Goal: Obtain resource: Download file/media

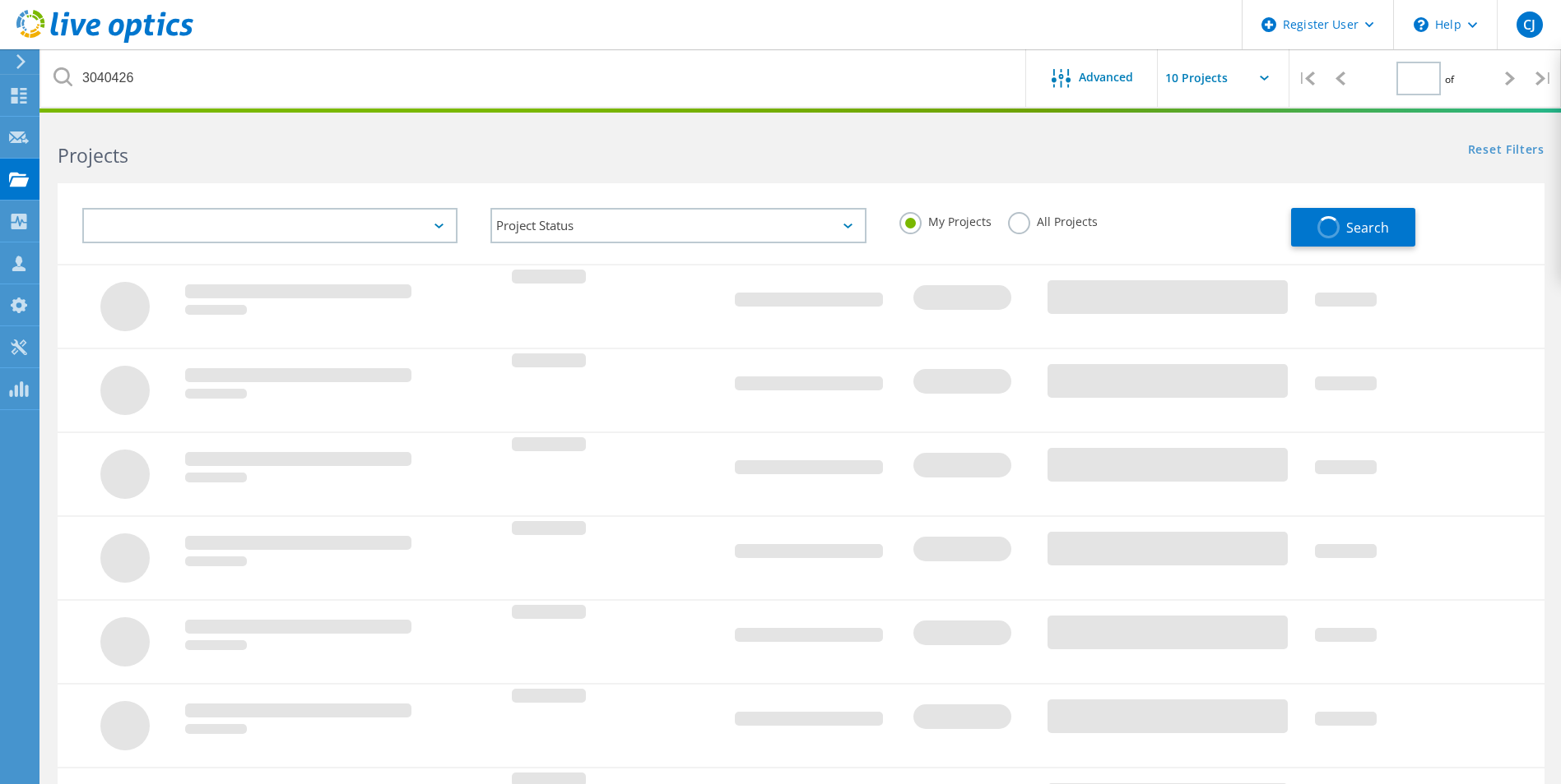
type input "1"
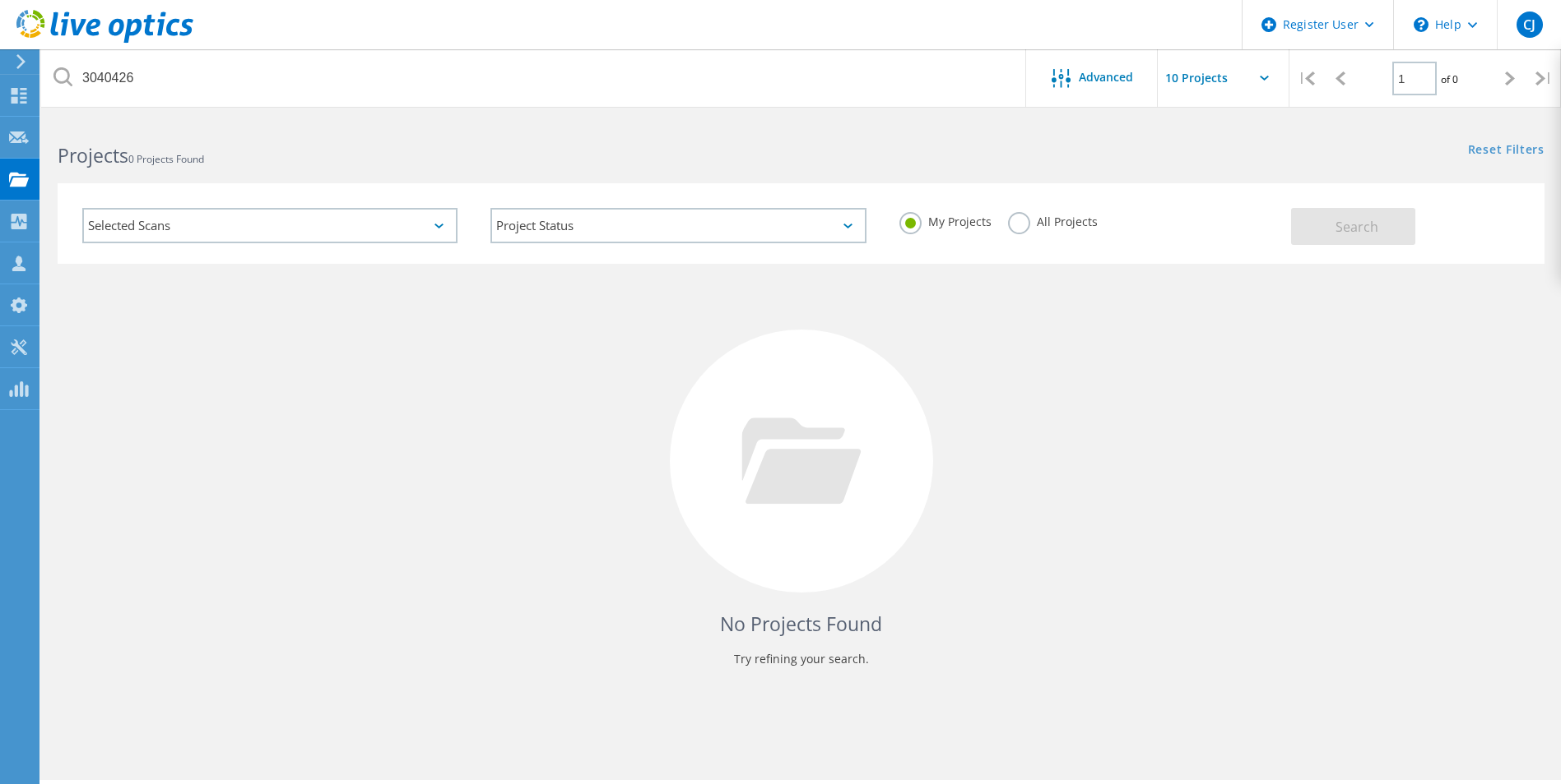
click at [1029, 218] on label "All Projects" at bounding box center [1052, 220] width 89 height 16
click at [0, 0] on input "All Projects" at bounding box center [0, 0] width 0 height 0
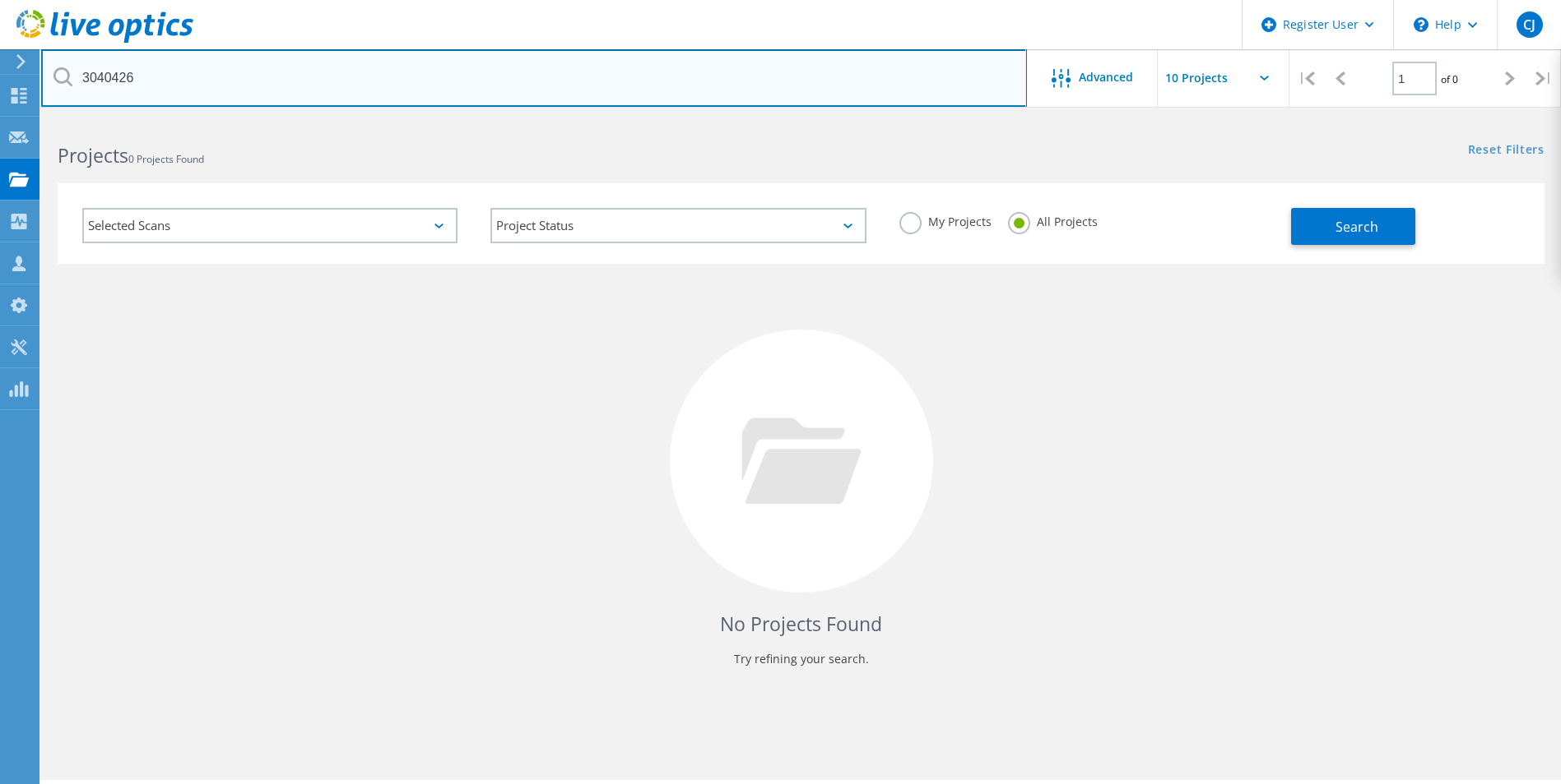
drag, startPoint x: 51, startPoint y: 77, endPoint x: 19, endPoint y: 74, distance: 32.1
click at [19, 119] on div "Register User \n Help Explore Helpful Articles Contact Support CJ Dell User [PE…" at bounding box center [780, 475] width 1561 height 711
drag, startPoint x: 155, startPoint y: 82, endPoint x: 85, endPoint y: 85, distance: 70.1
click at [85, 85] on input "3040426" at bounding box center [534, 78] width 985 height 57
paste input "30864"
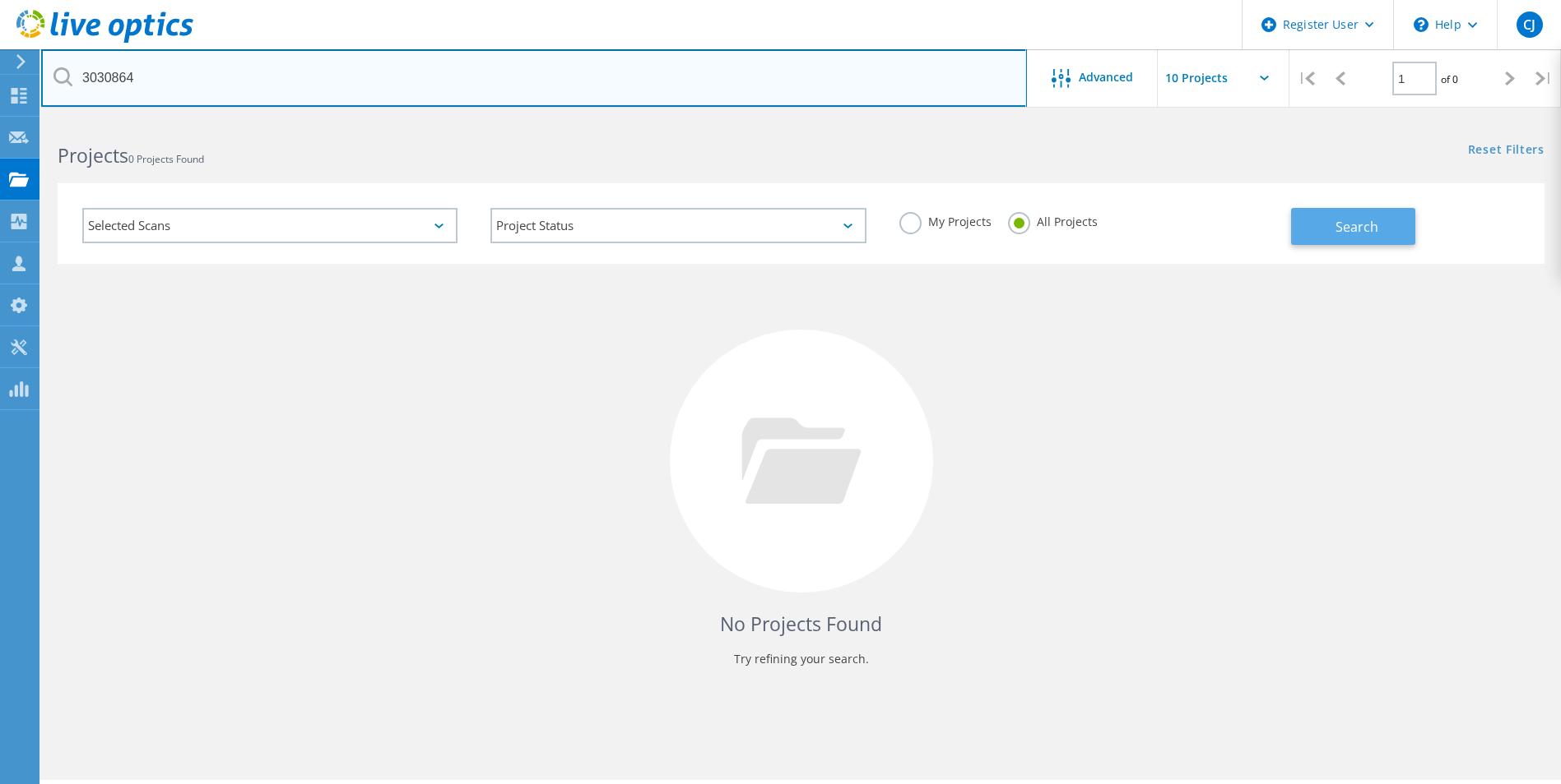
type input "3030864"
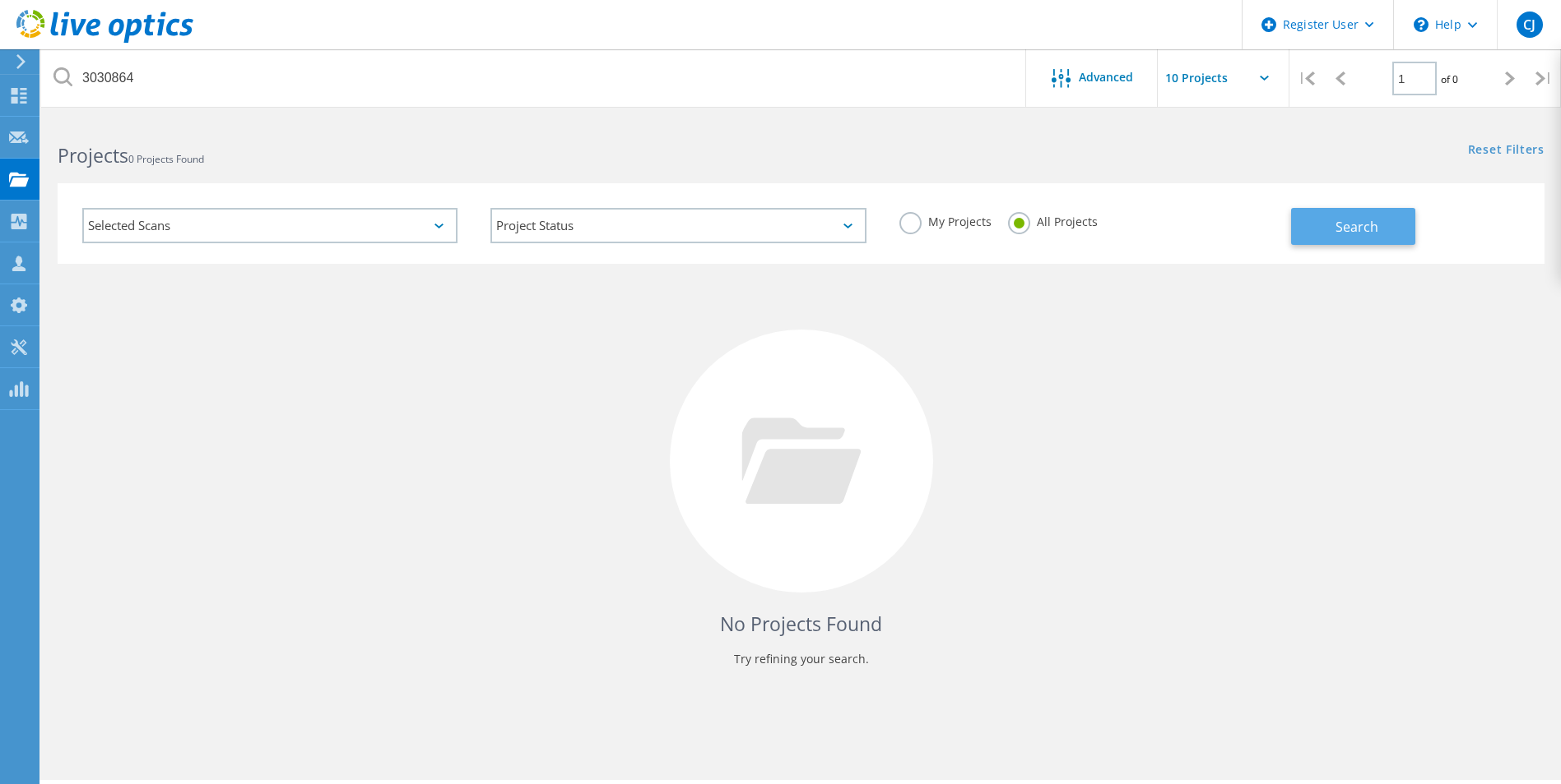
click at [1343, 231] on span "Search" at bounding box center [1357, 227] width 42 height 18
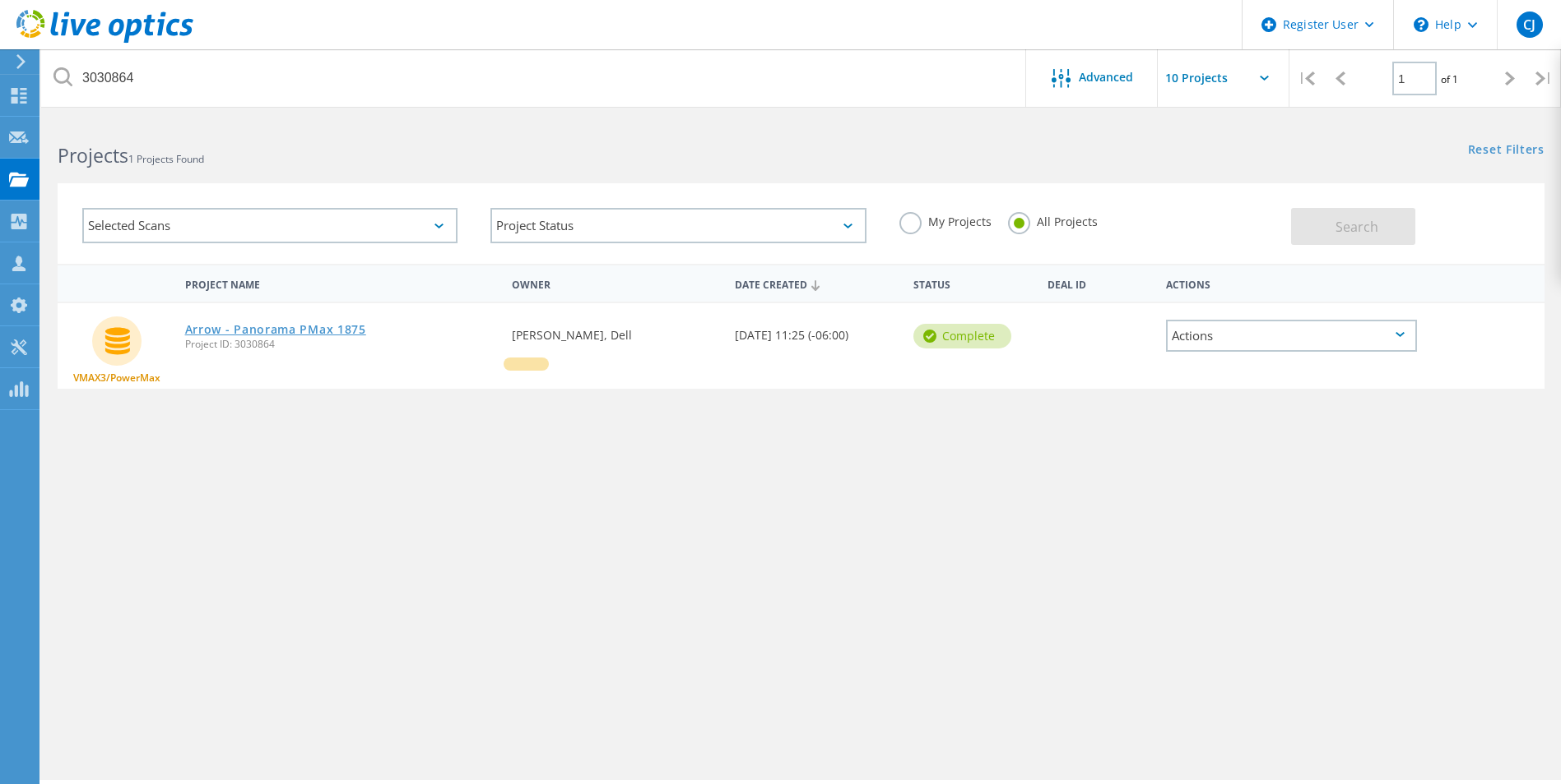
click at [295, 326] on link "Arrow - Panorama PMax 1875" at bounding box center [275, 330] width 181 height 11
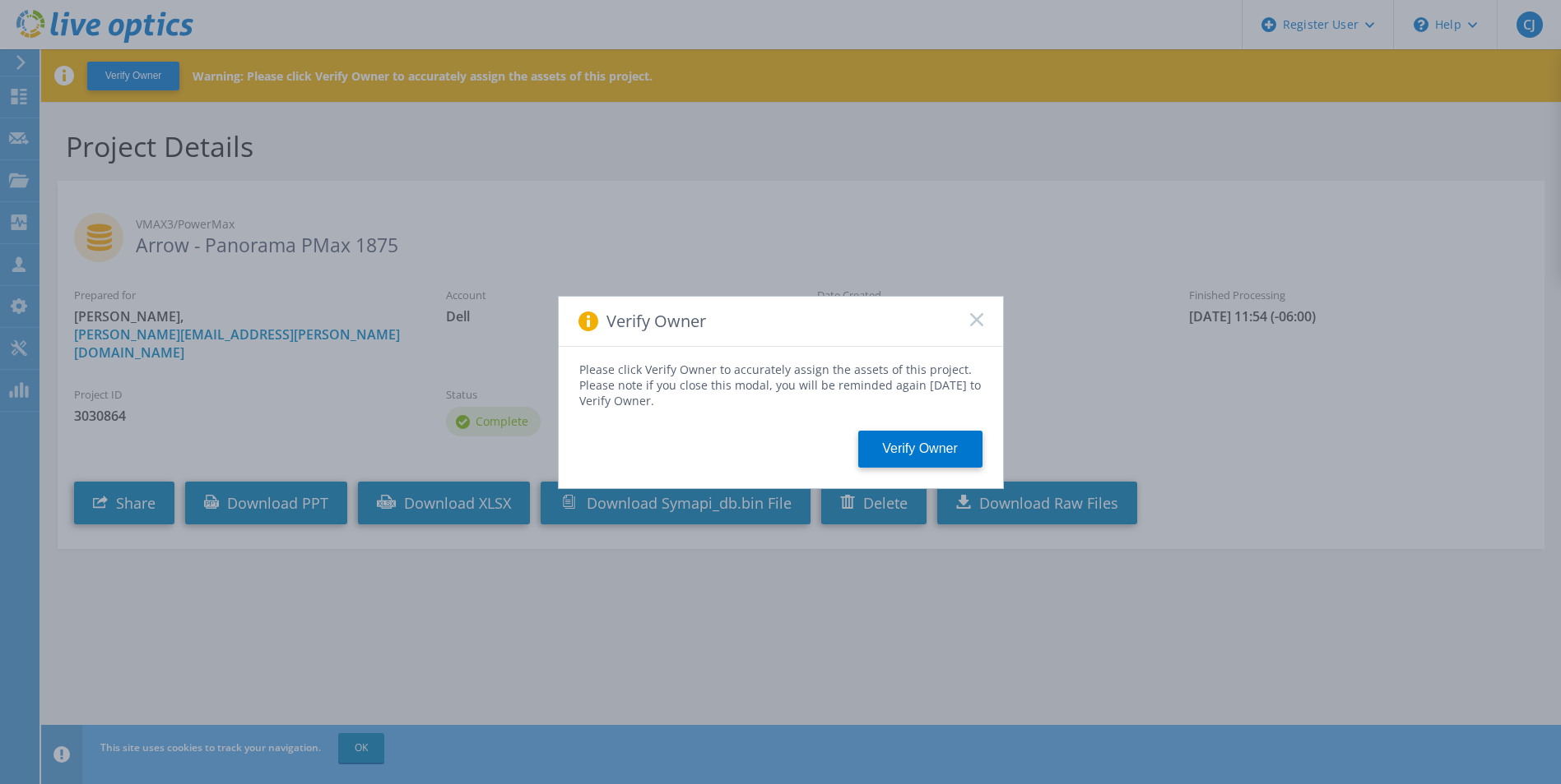
click at [972, 317] on icon at bounding box center [976, 319] width 13 height 13
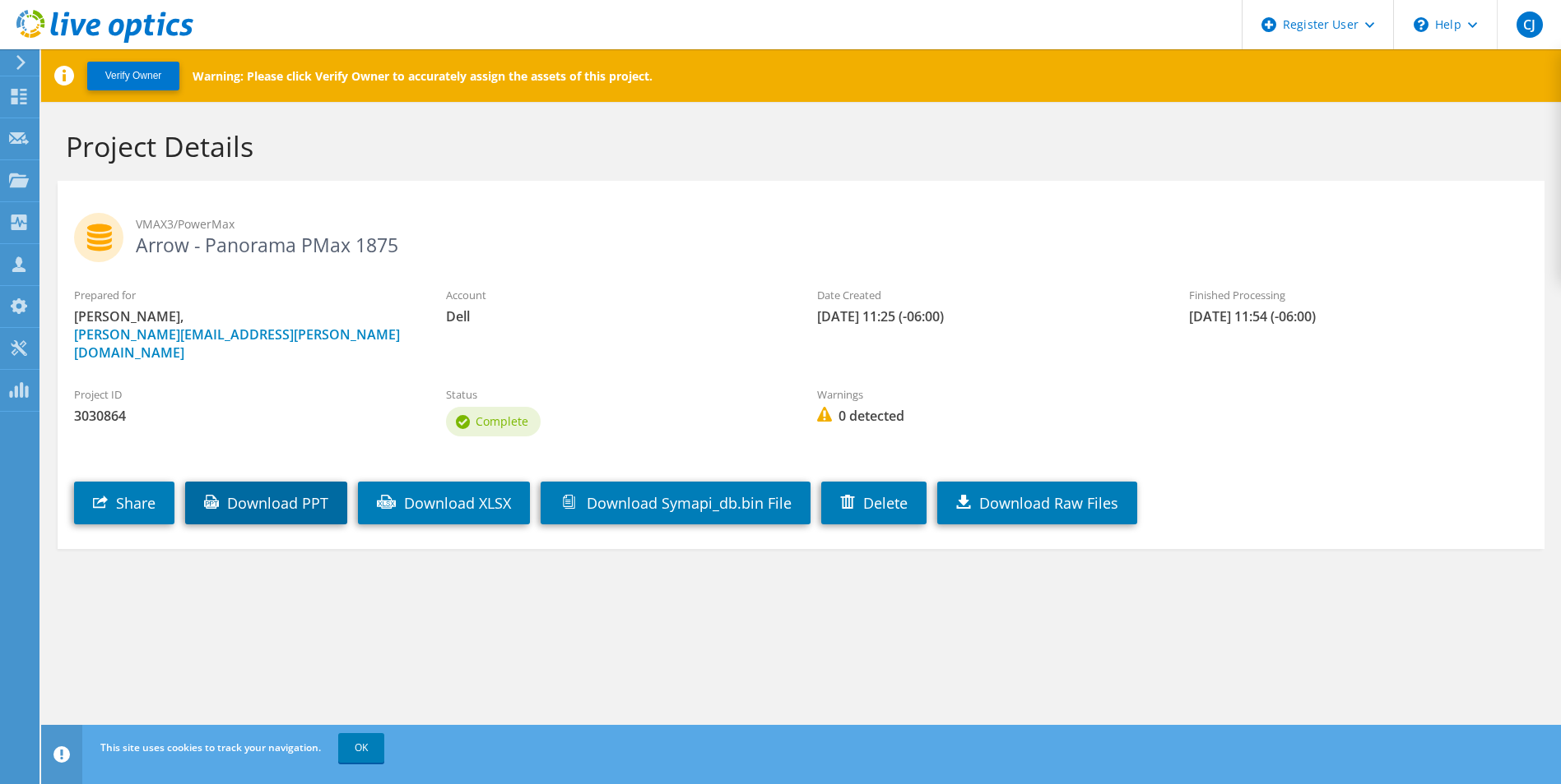
click at [314, 488] on link "Download PPT" at bounding box center [265, 503] width 162 height 42
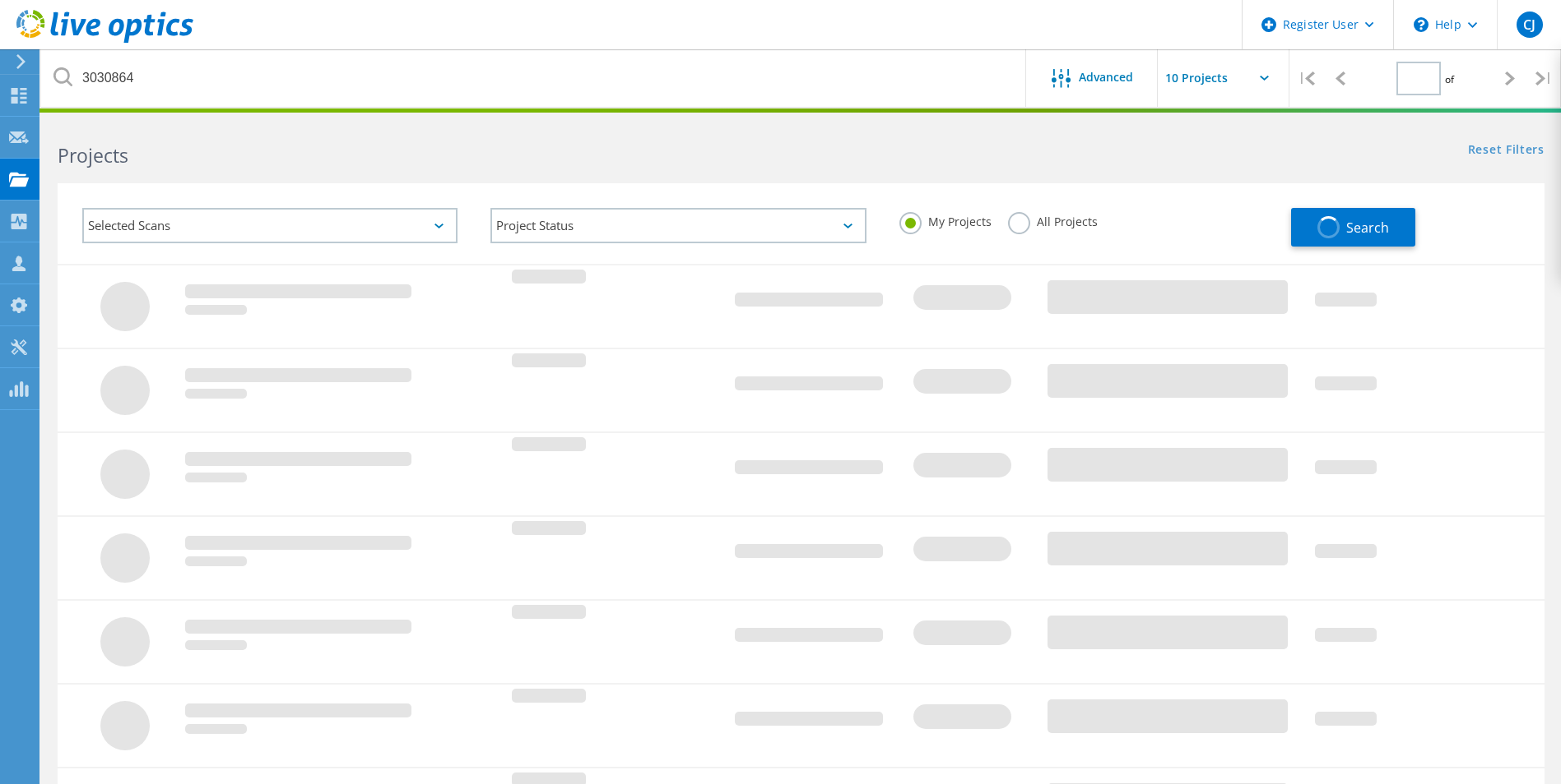
type input "1"
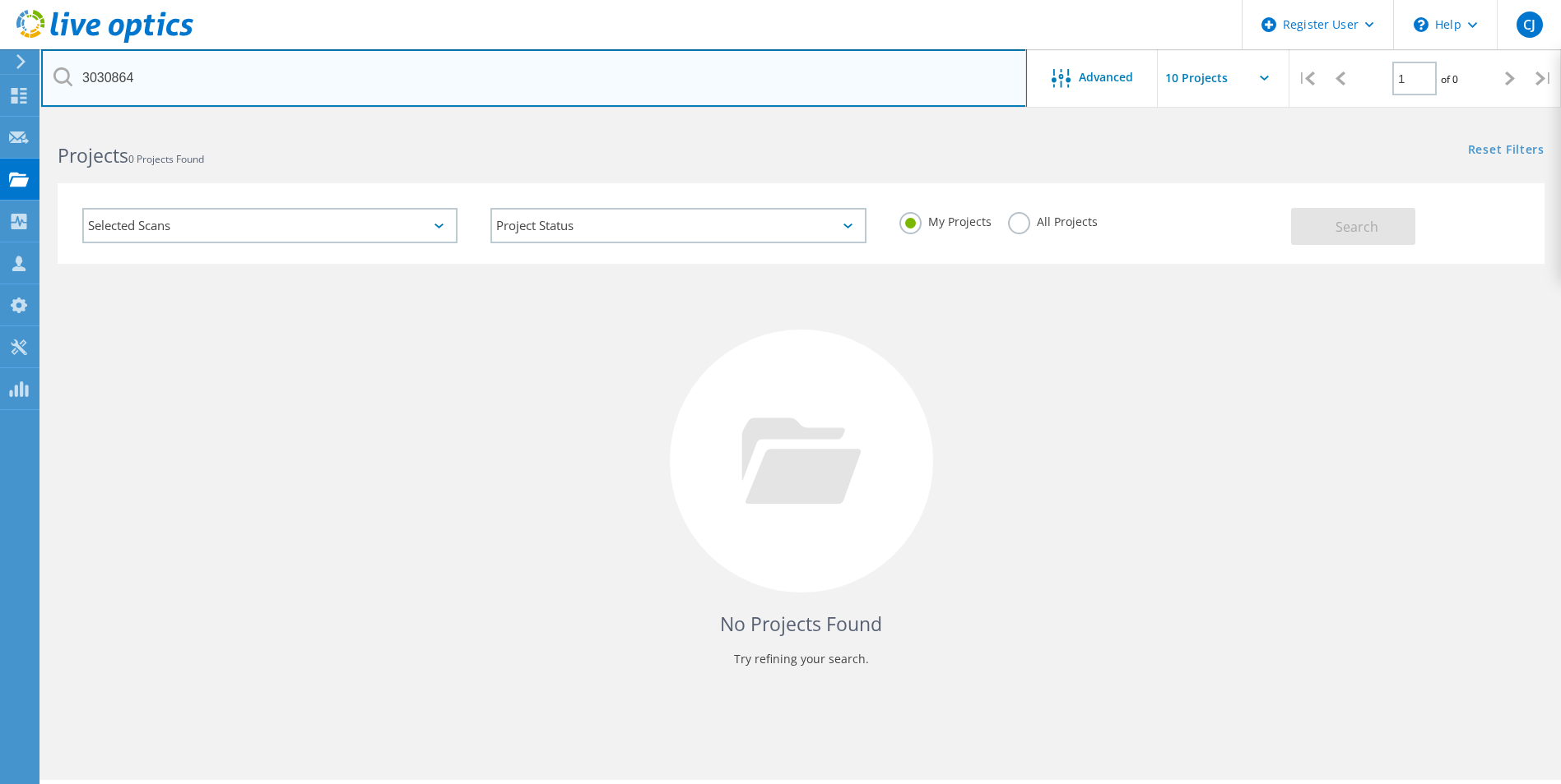
drag, startPoint x: 168, startPoint y: 75, endPoint x: 43, endPoint y: 83, distance: 125.3
click at [43, 83] on input "3030864" at bounding box center [534, 78] width 985 height 57
paste input "45841"
type input "3045841"
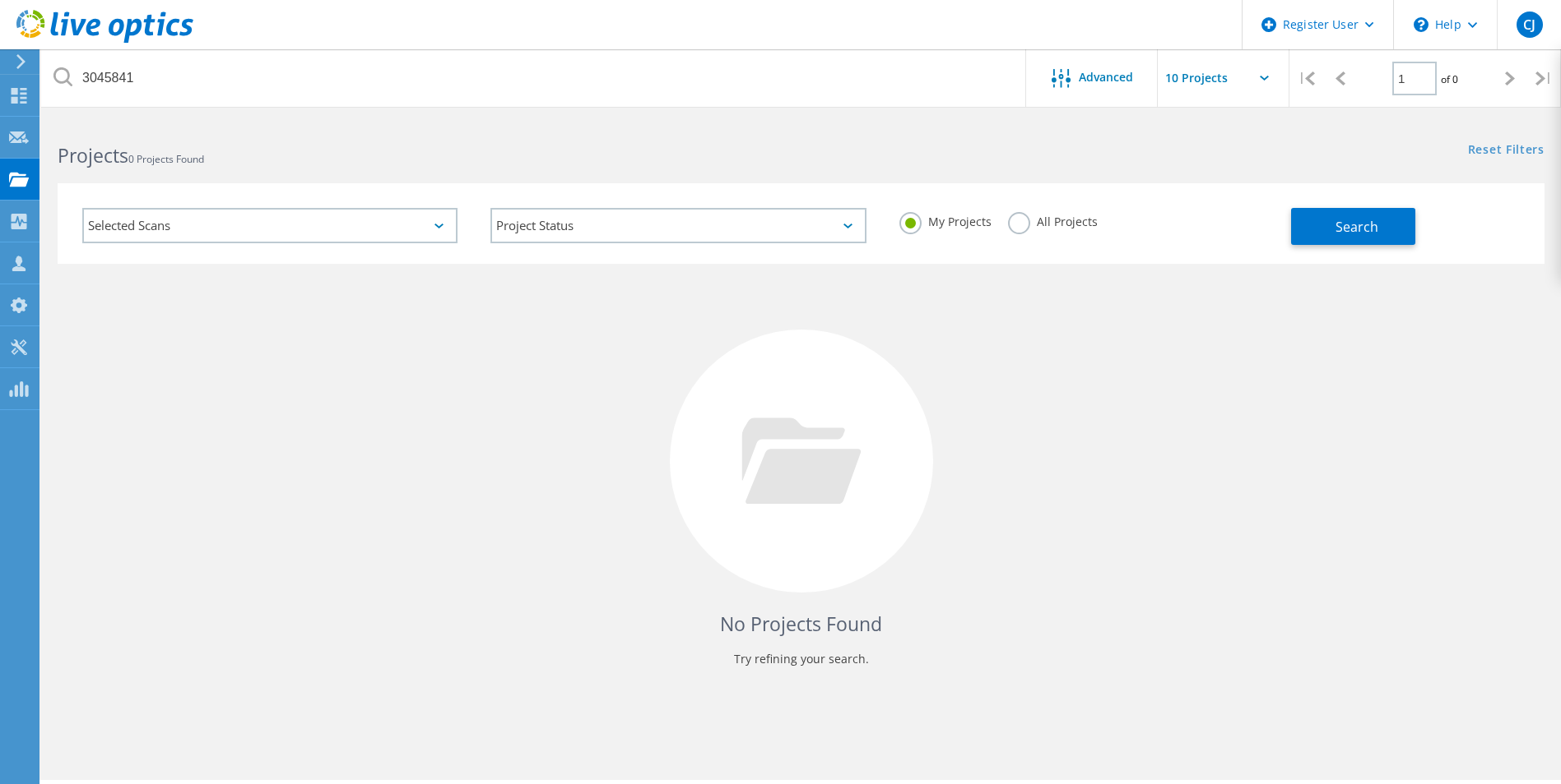
click at [1014, 227] on label "All Projects" at bounding box center [1052, 220] width 89 height 16
click at [0, 0] on input "All Projects" at bounding box center [0, 0] width 0 height 0
click at [1295, 225] on button "Search" at bounding box center [1353, 226] width 124 height 37
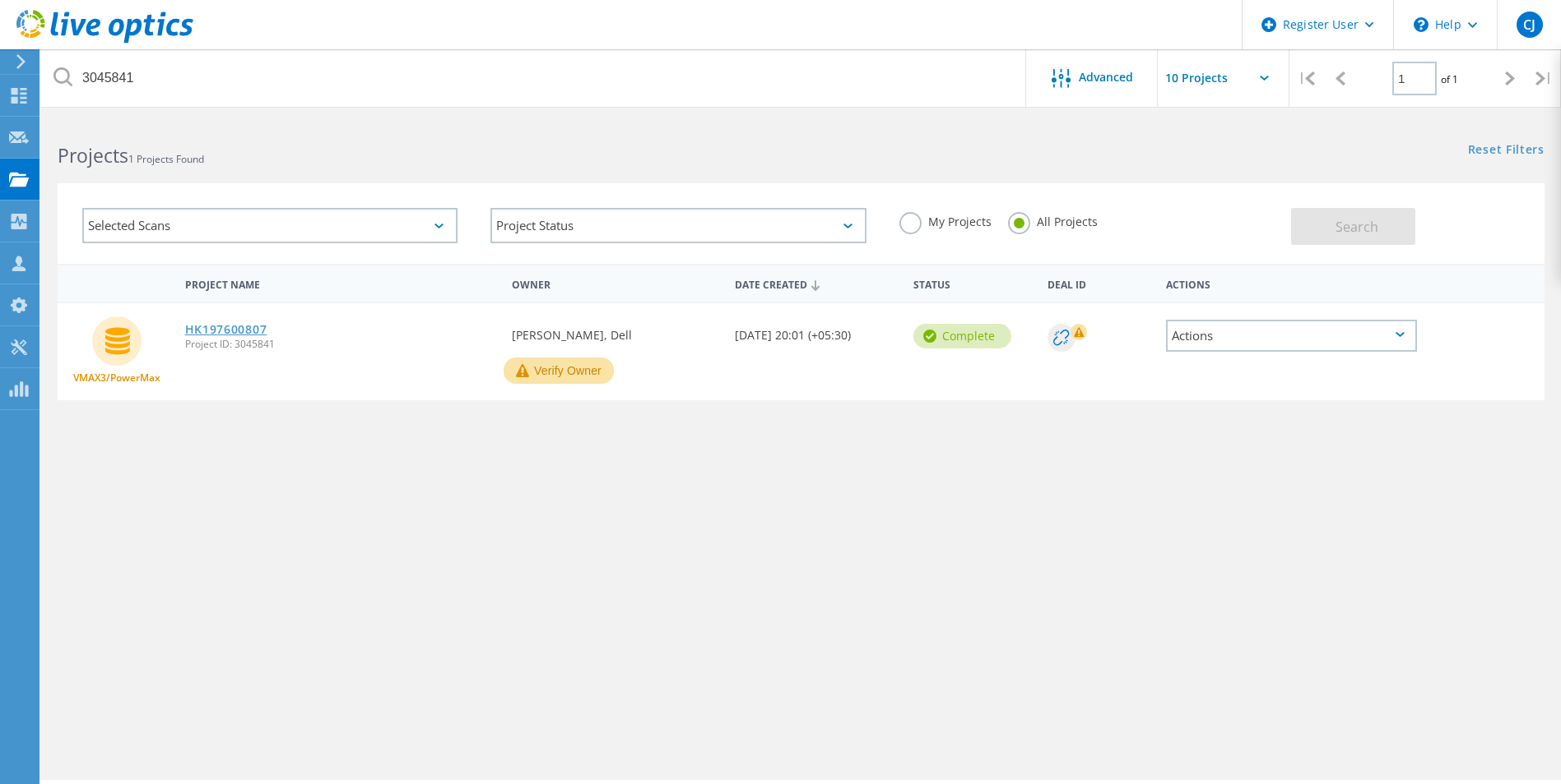
click at [247, 332] on link "HK197600807" at bounding box center [226, 330] width 82 height 11
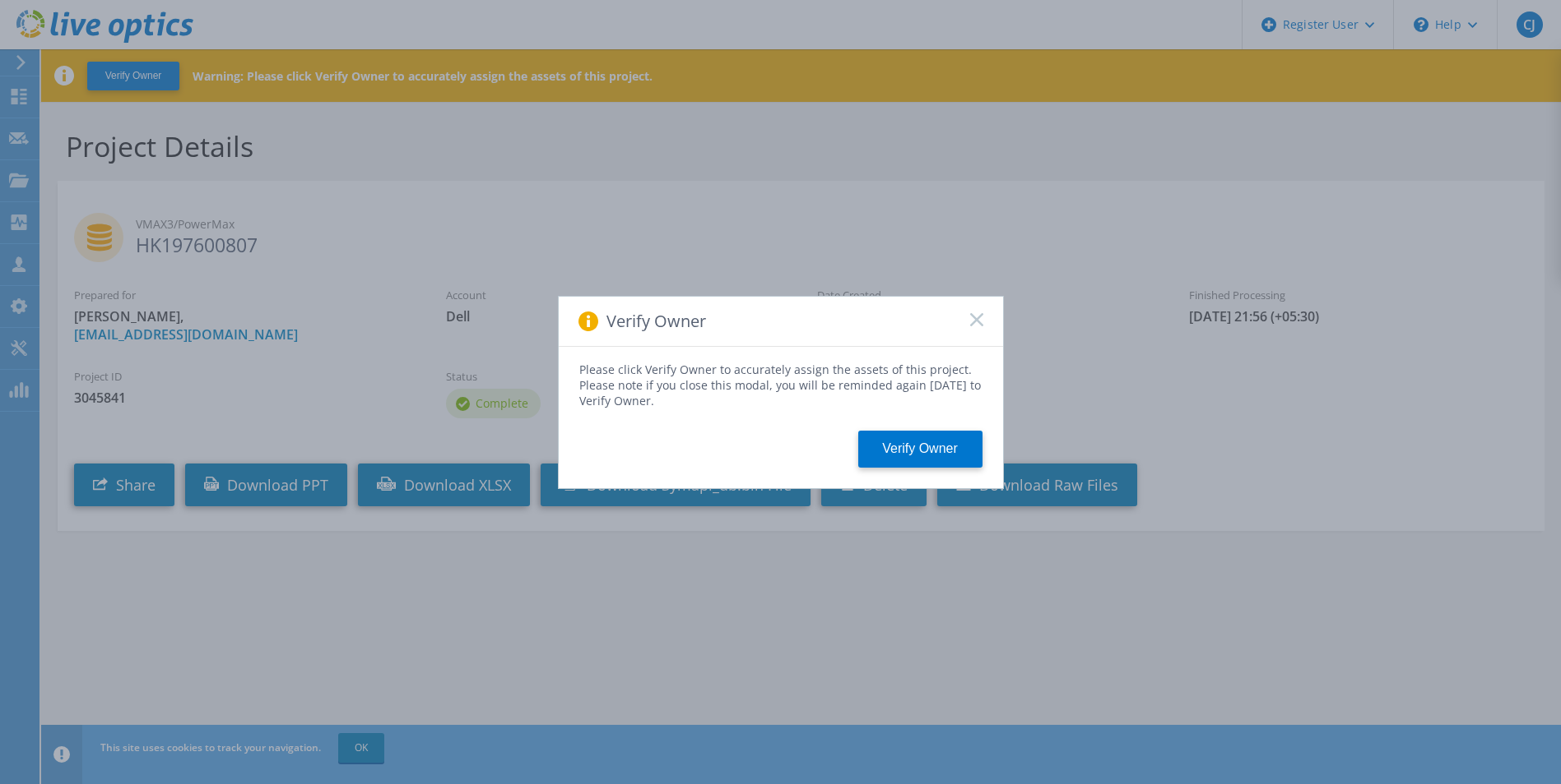
click at [976, 320] on rect at bounding box center [976, 319] width 14 height 14
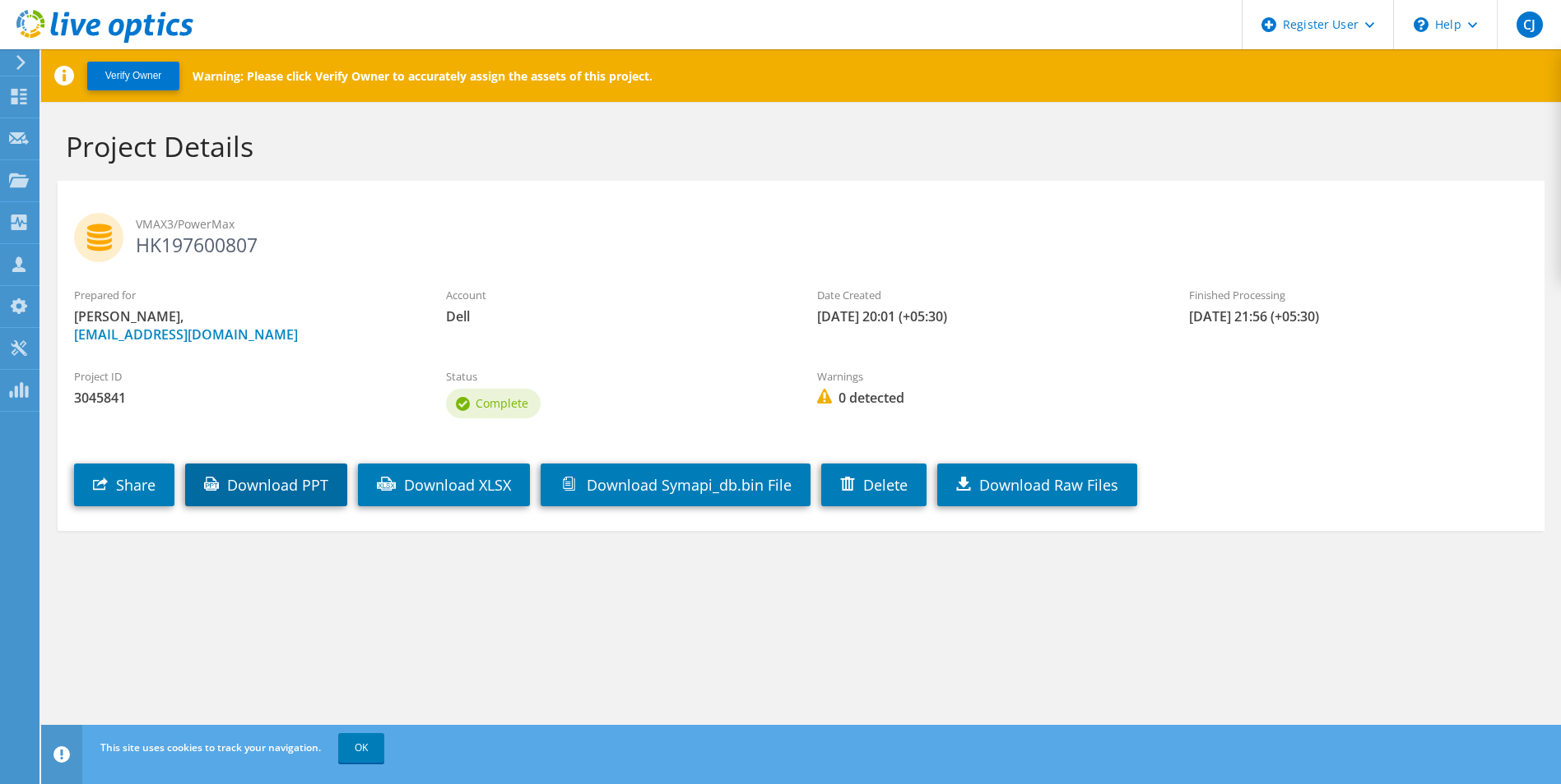
click at [310, 471] on link "Download PPT" at bounding box center [265, 485] width 162 height 42
